Goal: Browse casually

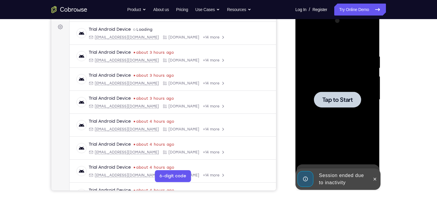
scroll to position [87, 0]
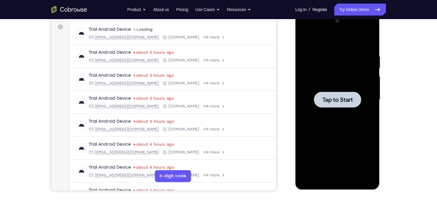
click at [331, 66] on div at bounding box center [337, 99] width 75 height 167
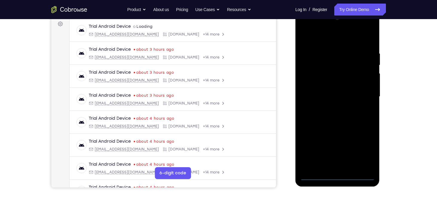
scroll to position [91, 0]
click at [337, 176] on div at bounding box center [337, 96] width 75 height 167
click at [364, 149] on div at bounding box center [337, 96] width 75 height 167
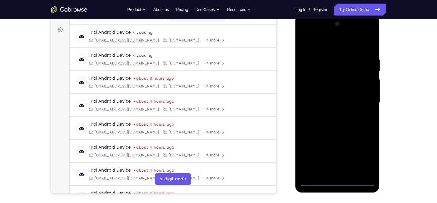
scroll to position [84, 0]
click at [307, 34] on div at bounding box center [337, 103] width 75 height 167
click at [364, 102] on div at bounding box center [337, 103] width 75 height 167
click at [328, 115] on div at bounding box center [337, 103] width 75 height 167
click at [334, 97] on div at bounding box center [337, 103] width 75 height 167
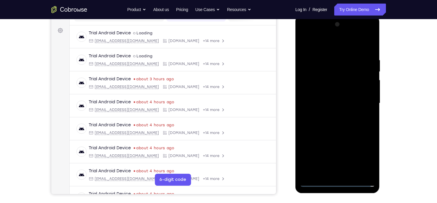
click at [334, 97] on div at bounding box center [337, 103] width 75 height 167
click at [332, 90] on div at bounding box center [337, 103] width 75 height 167
click at [326, 103] on div at bounding box center [337, 103] width 75 height 167
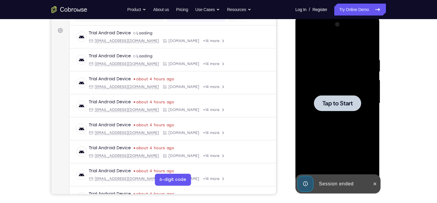
click at [327, 74] on div at bounding box center [337, 103] width 75 height 167
click at [374, 183] on icon at bounding box center [375, 184] width 5 height 5
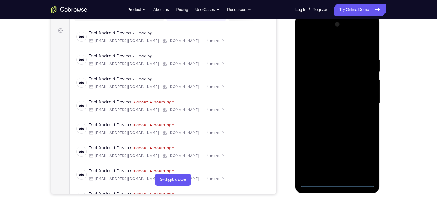
scroll to position [94, 0]
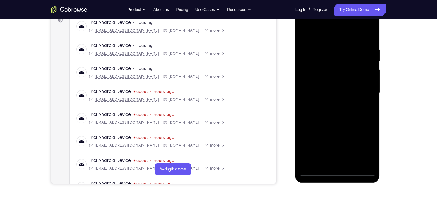
click at [337, 172] on div at bounding box center [337, 92] width 75 height 167
click at [364, 149] on div at bounding box center [337, 92] width 75 height 167
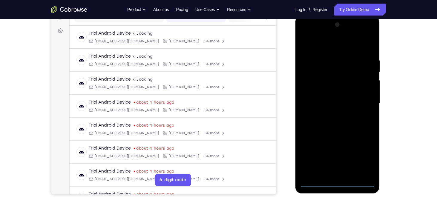
scroll to position [83, 0]
click at [305, 35] on div at bounding box center [337, 103] width 75 height 167
click at [364, 100] on div at bounding box center [337, 103] width 75 height 167
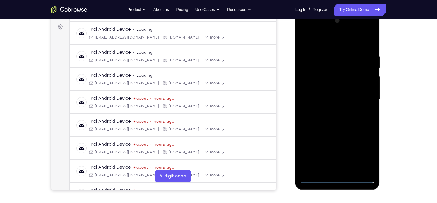
scroll to position [87, 0]
click at [331, 112] on div at bounding box center [337, 99] width 75 height 167
click at [339, 95] on div at bounding box center [337, 99] width 75 height 167
click at [341, 89] on div at bounding box center [337, 99] width 75 height 167
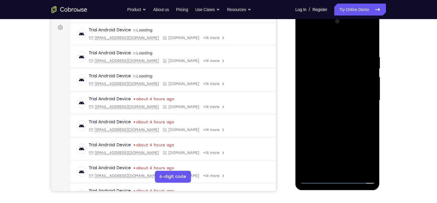
drag, startPoint x: 341, startPoint y: 89, endPoint x: 345, endPoint y: 90, distance: 3.3
click at [345, 90] on div at bounding box center [337, 100] width 75 height 167
click at [339, 101] on div at bounding box center [337, 100] width 75 height 167
click at [338, 122] on div at bounding box center [337, 100] width 75 height 167
click at [328, 116] on div at bounding box center [337, 100] width 75 height 167
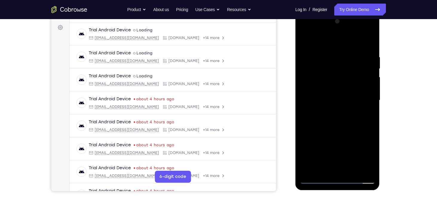
drag, startPoint x: 328, startPoint y: 47, endPoint x: 332, endPoint y: 30, distance: 16.7
click at [332, 30] on div at bounding box center [337, 100] width 75 height 167
click at [371, 50] on div at bounding box center [337, 100] width 75 height 167
drag, startPoint x: 354, startPoint y: 62, endPoint x: 356, endPoint y: 132, distance: 70.0
click at [356, 132] on div at bounding box center [337, 100] width 75 height 167
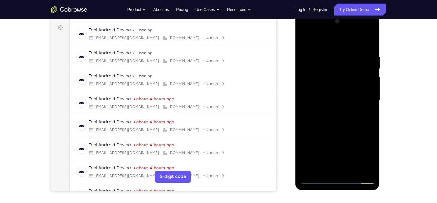
click at [370, 47] on div at bounding box center [337, 100] width 75 height 167
drag, startPoint x: 330, startPoint y: 111, endPoint x: 329, endPoint y: 83, distance: 28.7
click at [329, 83] on div at bounding box center [337, 100] width 75 height 167
drag, startPoint x: 329, startPoint y: 81, endPoint x: 331, endPoint y: 133, distance: 52.0
click at [331, 133] on div at bounding box center [337, 100] width 75 height 167
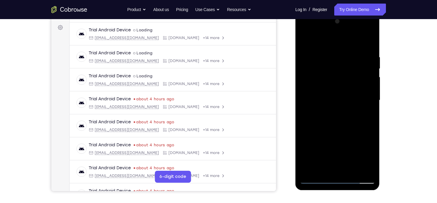
click at [371, 128] on div at bounding box center [337, 100] width 75 height 167
click at [370, 128] on div at bounding box center [337, 100] width 75 height 167
click at [373, 127] on div at bounding box center [337, 100] width 75 height 167
drag, startPoint x: 358, startPoint y: 133, endPoint x: 361, endPoint y: 139, distance: 6.0
click at [361, 139] on div at bounding box center [337, 100] width 75 height 167
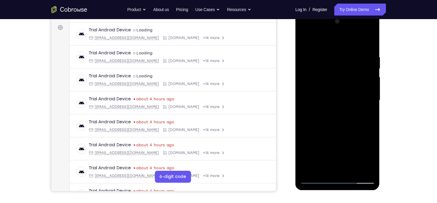
click at [329, 51] on div at bounding box center [337, 100] width 75 height 167
click at [370, 97] on div at bounding box center [337, 100] width 75 height 167
drag, startPoint x: 370, startPoint y: 97, endPoint x: 329, endPoint y: 96, distance: 40.6
click at [329, 96] on div at bounding box center [337, 100] width 75 height 167
click at [371, 40] on div at bounding box center [337, 100] width 75 height 167
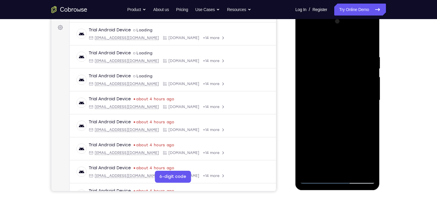
click at [350, 172] on div at bounding box center [337, 100] width 75 height 167
click at [339, 135] on div at bounding box center [337, 100] width 75 height 167
click at [359, 83] on div at bounding box center [337, 100] width 75 height 167
click at [333, 132] on div at bounding box center [337, 100] width 75 height 167
click at [305, 37] on div at bounding box center [337, 100] width 75 height 167
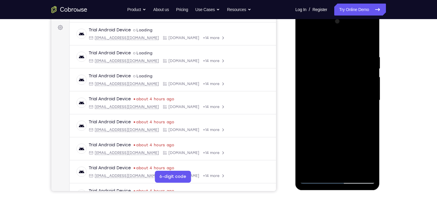
click at [370, 42] on div at bounding box center [337, 100] width 75 height 167
